Goal: Check status

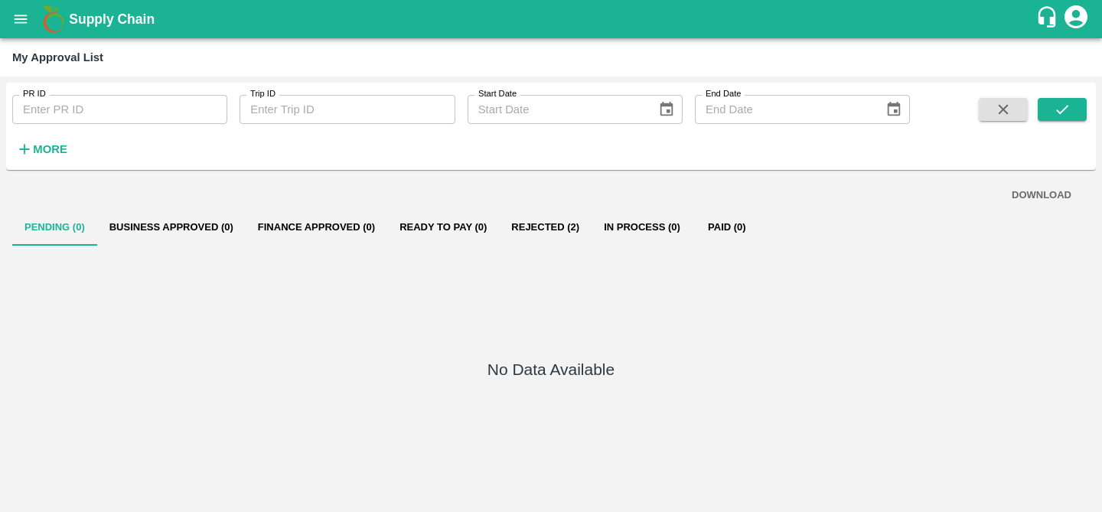
click at [538, 227] on button "Rejected (2)" at bounding box center [545, 227] width 93 height 37
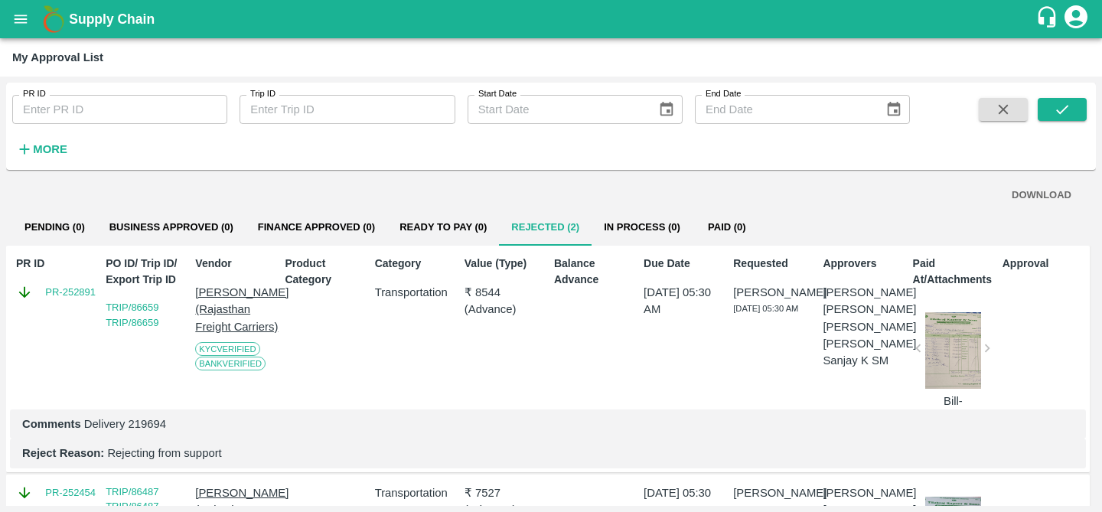
click at [132, 233] on button "Business Approved (0)" at bounding box center [171, 227] width 148 height 37
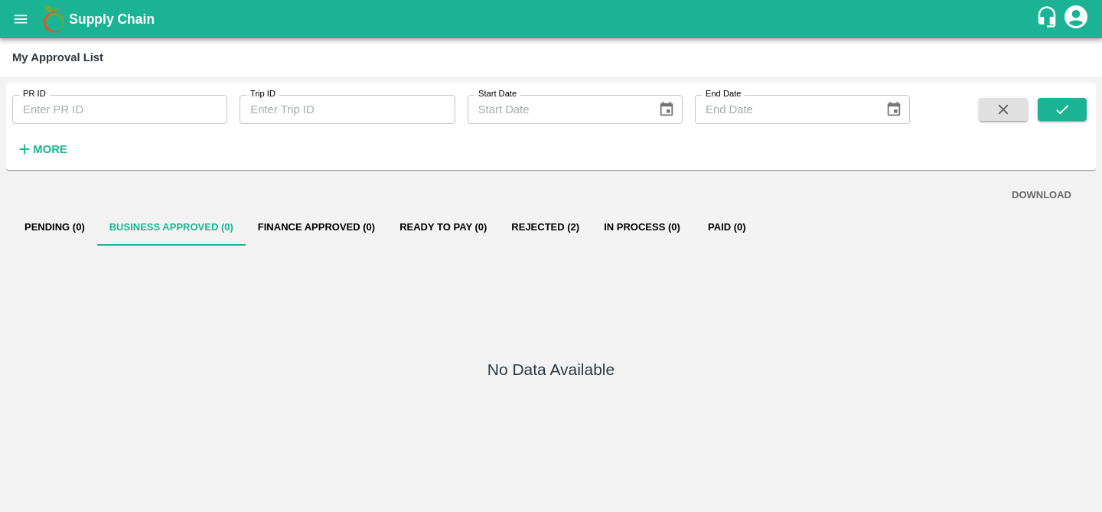
click at [67, 222] on button "Pending (0)" at bounding box center [54, 227] width 85 height 37
click at [186, 231] on button "Business Approved (0)" at bounding box center [171, 227] width 148 height 37
click at [304, 224] on button "Finance Approved (0)" at bounding box center [317, 227] width 142 height 37
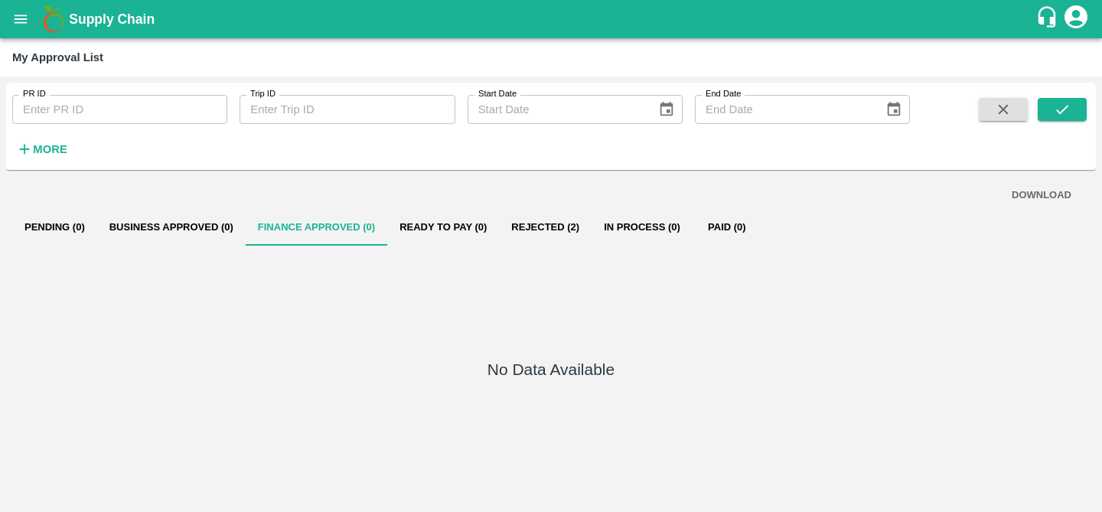
click at [451, 222] on button "Ready To Pay (0)" at bounding box center [443, 227] width 112 height 37
click at [533, 223] on button "Rejected (2)" at bounding box center [545, 227] width 93 height 37
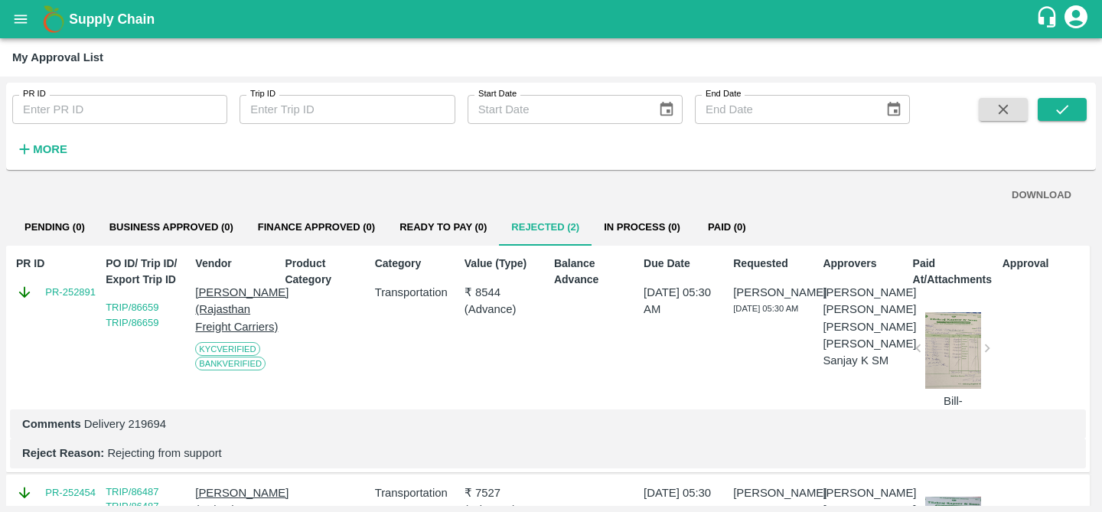
click at [641, 220] on button "In Process (0)" at bounding box center [642, 227] width 101 height 37
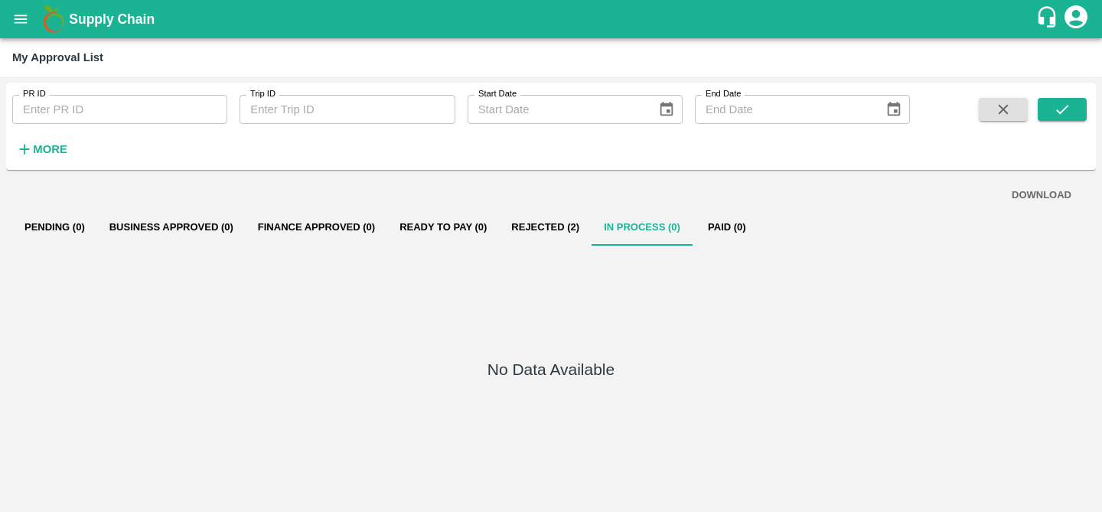
click at [719, 233] on button "Paid (0)" at bounding box center [727, 227] width 69 height 37
click at [540, 221] on button "Rejected (2)" at bounding box center [545, 227] width 93 height 37
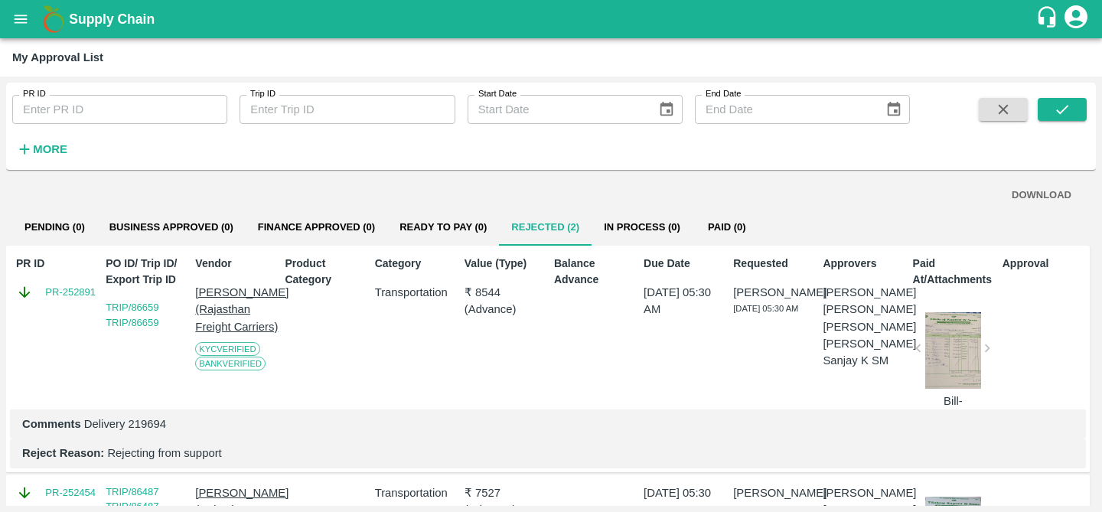
click at [80, 236] on button "Pending (0)" at bounding box center [54, 227] width 85 height 37
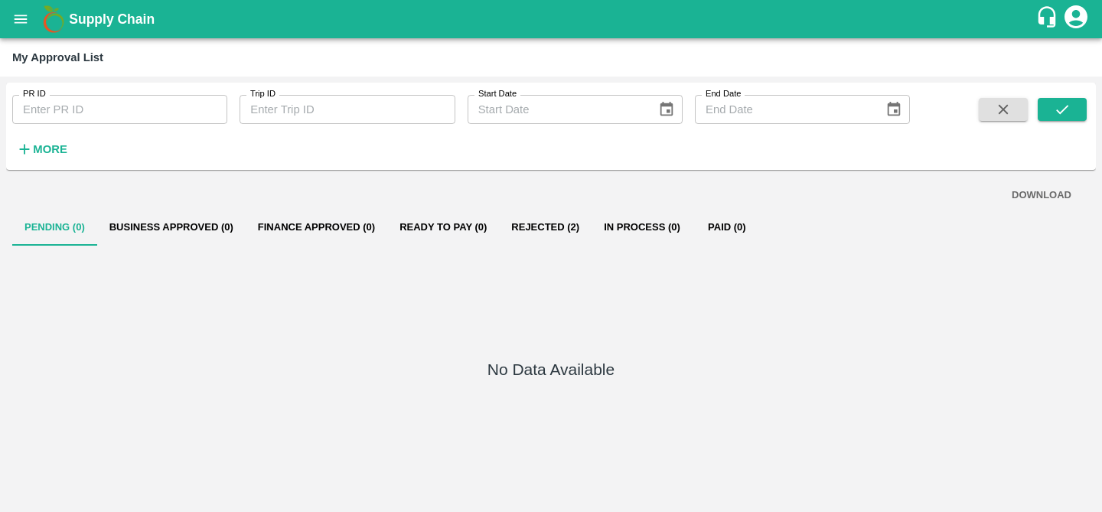
click at [200, 232] on button "Business Approved (0)" at bounding box center [171, 227] width 148 height 37
click at [360, 229] on button "Finance Approved (0)" at bounding box center [317, 227] width 142 height 37
click at [439, 221] on button "Ready To Pay (0)" at bounding box center [443, 227] width 112 height 37
click at [544, 221] on button "Rejected (2)" at bounding box center [545, 227] width 93 height 37
click at [647, 225] on button "In Process (0)" at bounding box center [642, 227] width 101 height 37
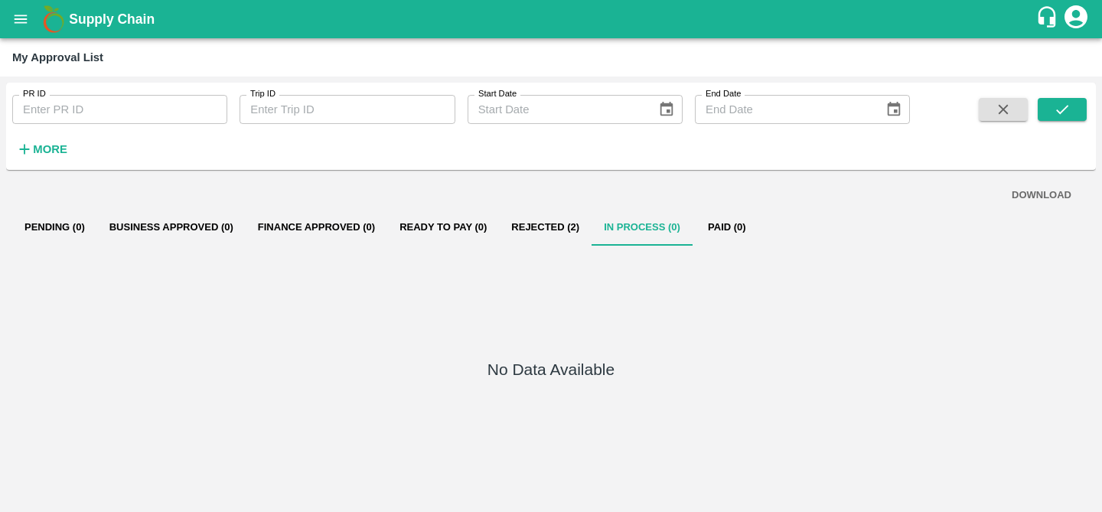
click at [745, 226] on button "Paid (0)" at bounding box center [727, 227] width 69 height 37
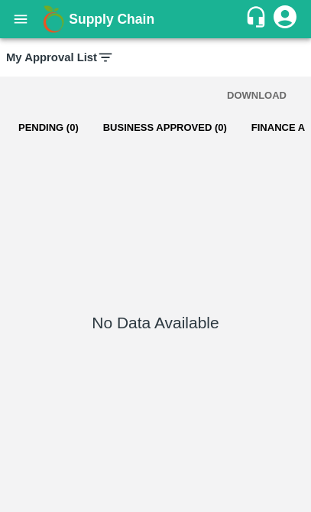
click at [65, 122] on button "Pending (0)" at bounding box center [48, 127] width 85 height 37
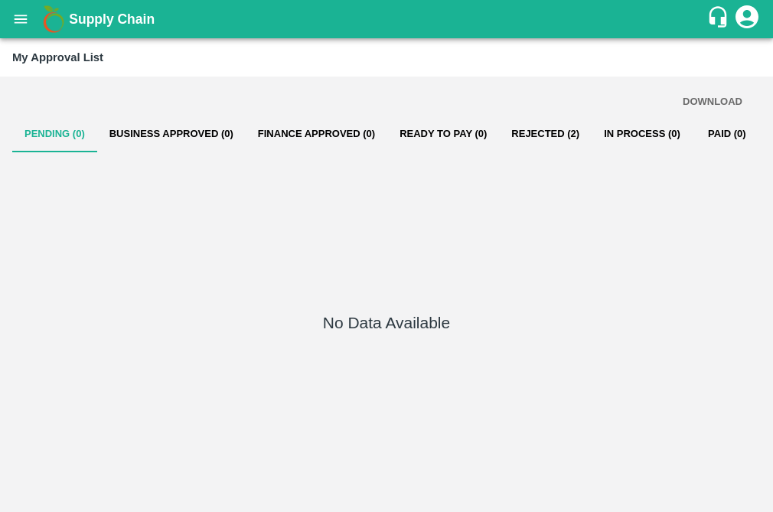
click at [562, 132] on button "Rejected (2)" at bounding box center [545, 134] width 93 height 37
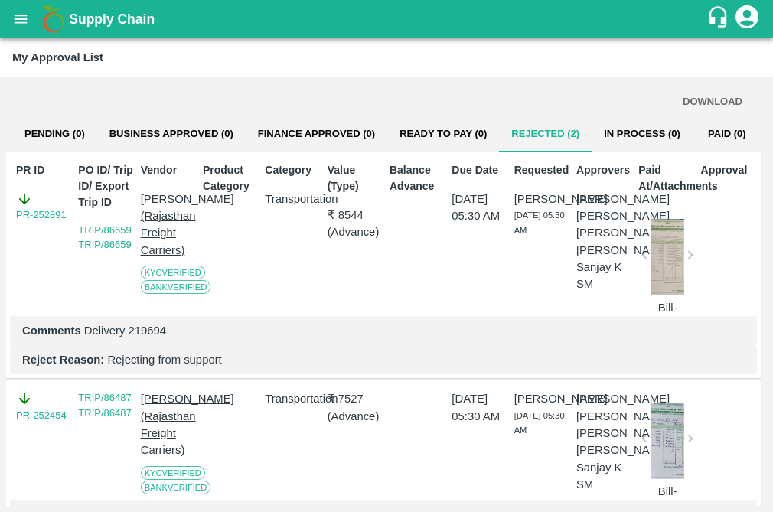
click at [503, 316] on div "Due Date 24 Aug 2025, 05:30 AM" at bounding box center [476, 236] width 62 height 160
